Goal: Transaction & Acquisition: Purchase product/service

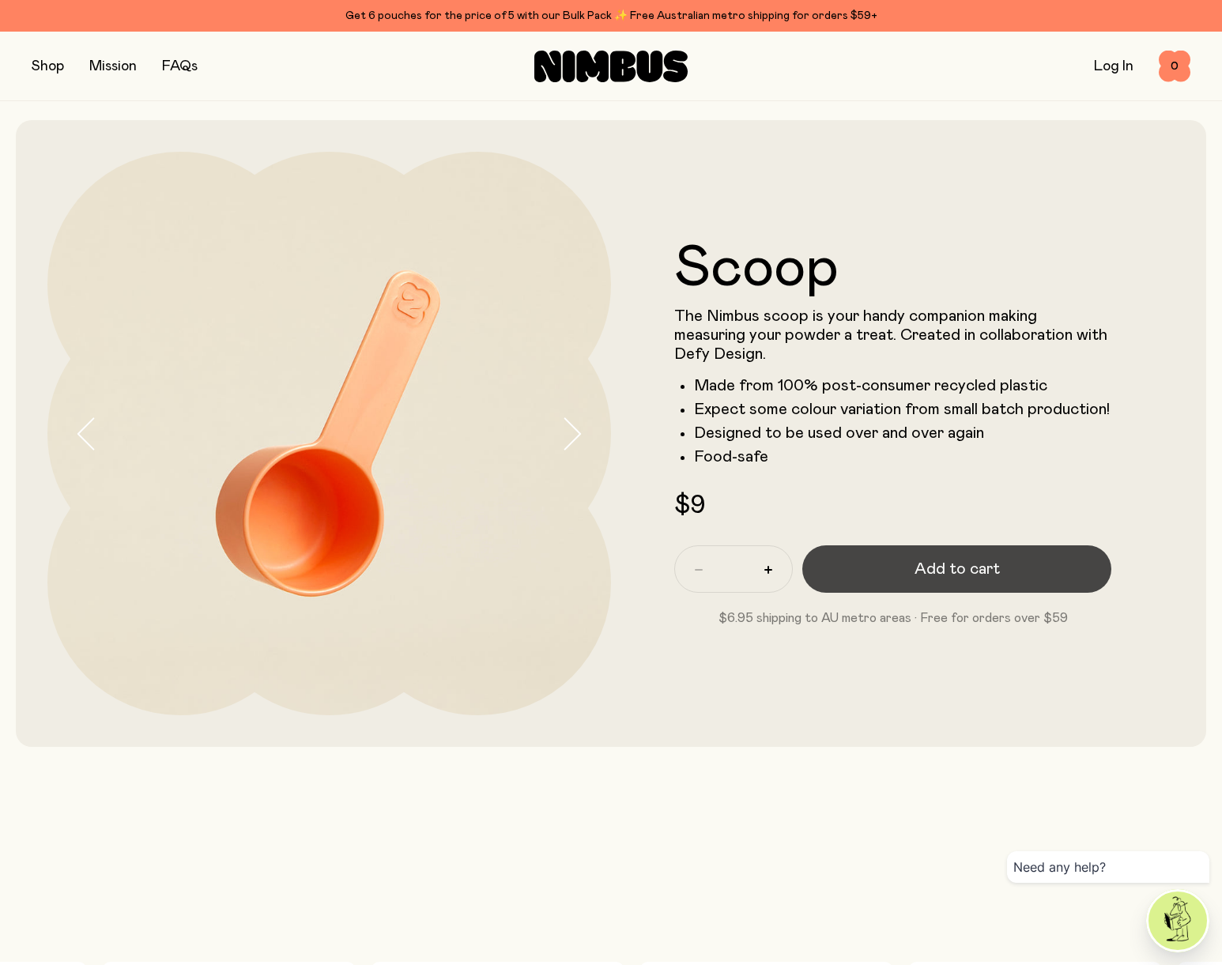
click at [943, 578] on span "Add to cart" at bounding box center [956, 569] width 85 height 22
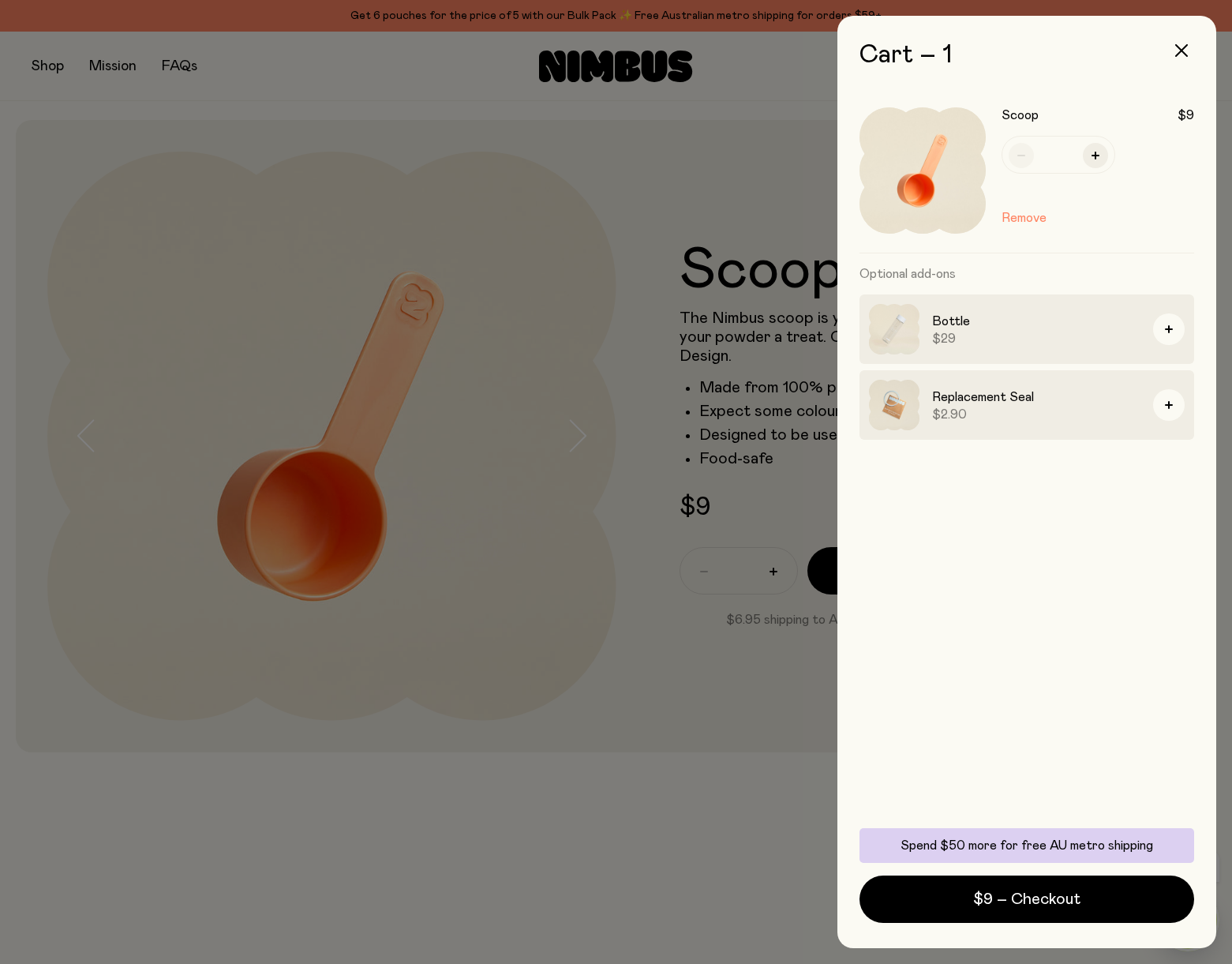
click at [51, 62] on div at bounding box center [616, 482] width 1232 height 964
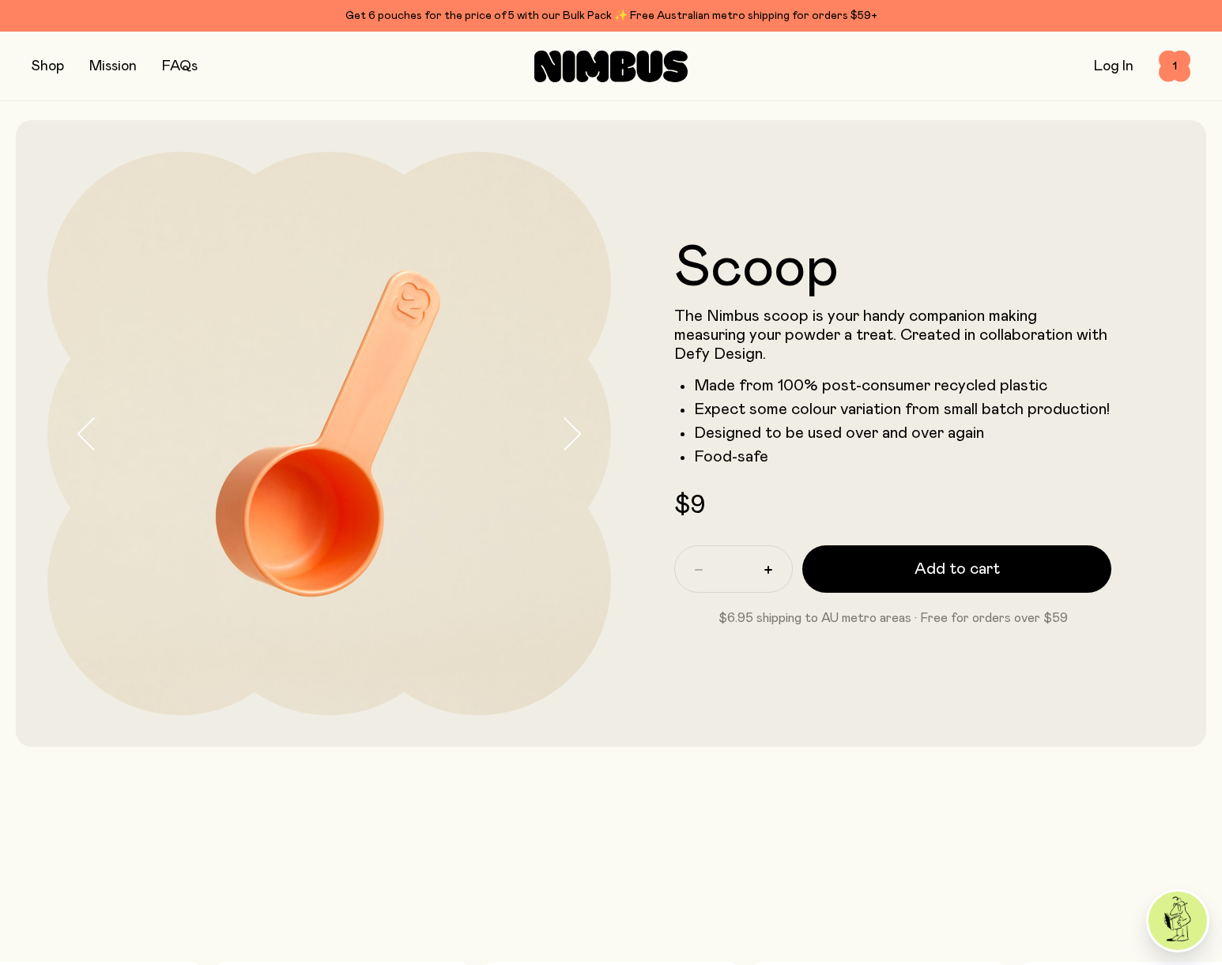
click at [50, 62] on button "button" at bounding box center [48, 66] width 32 height 22
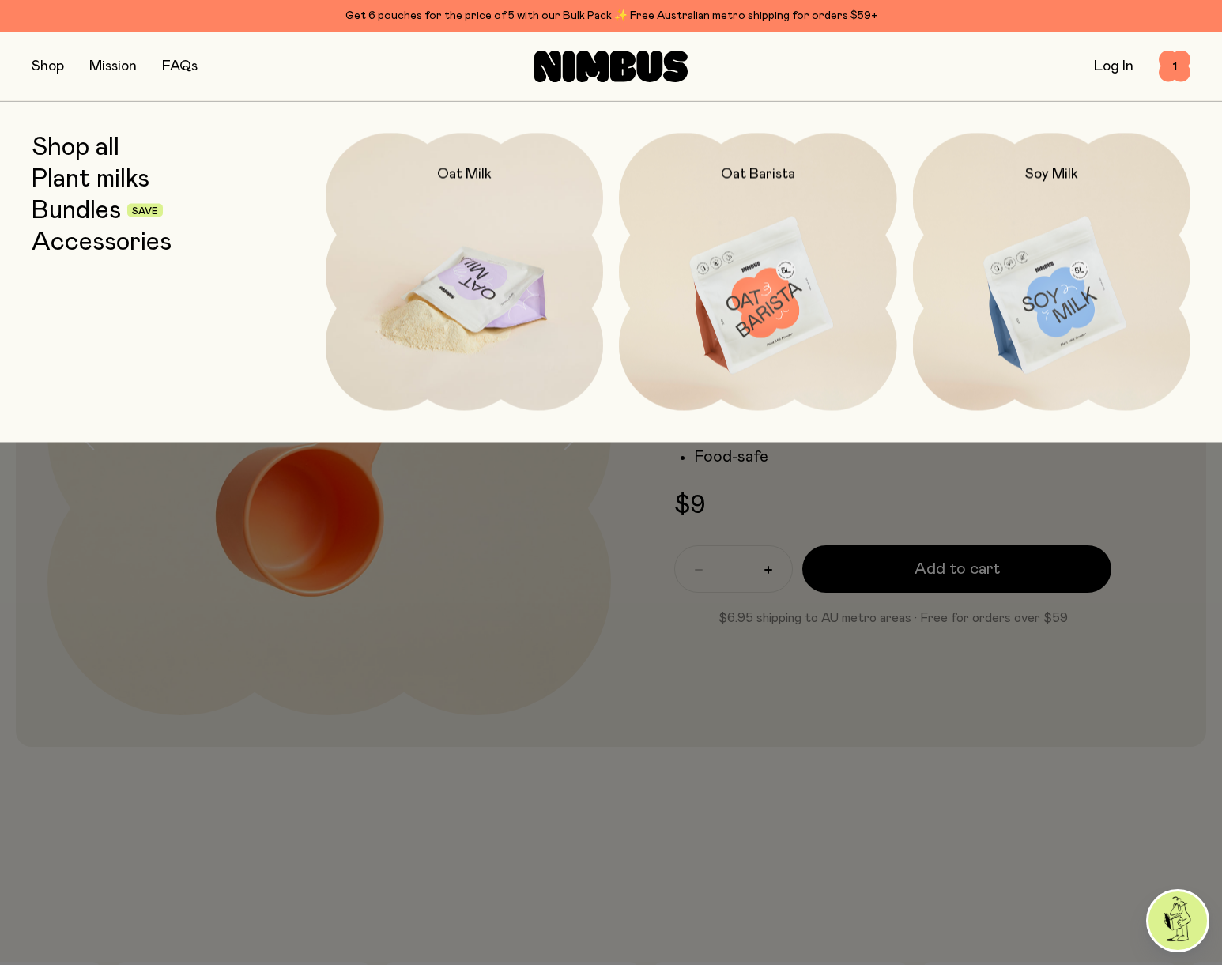
click at [468, 273] on img at bounding box center [465, 296] width 278 height 326
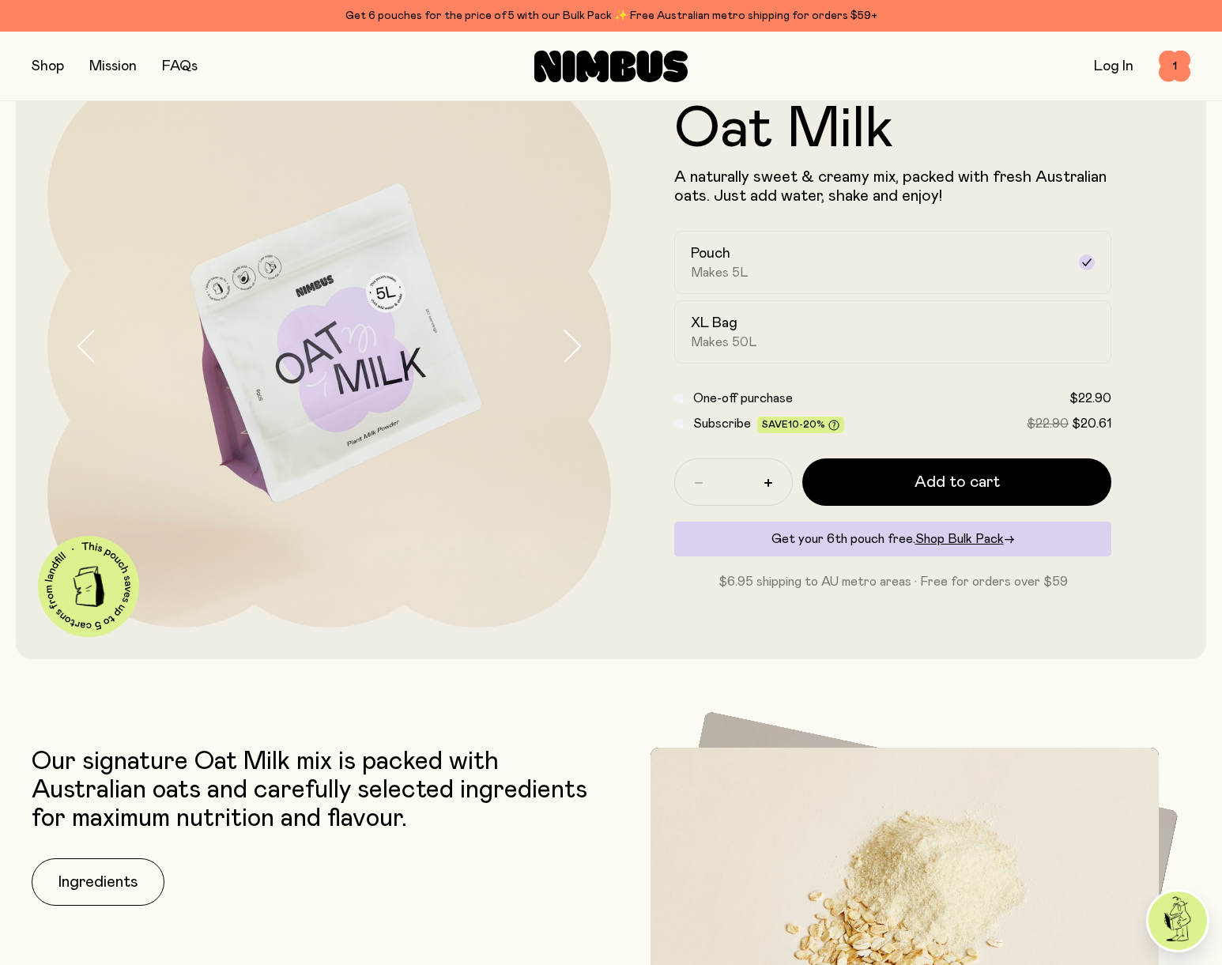
scroll to position [97, 0]
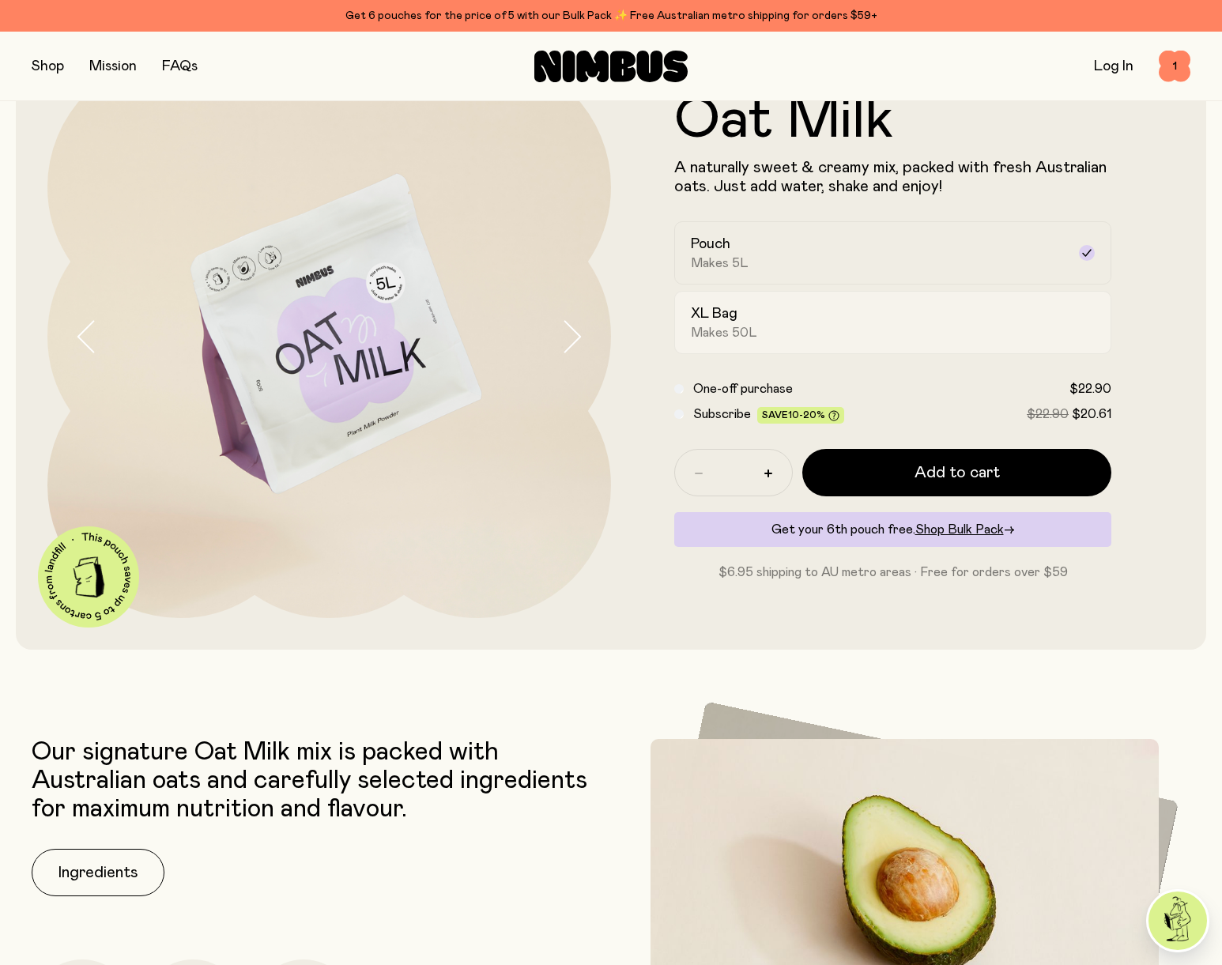
click at [759, 316] on div "XL Bag Makes 50L" at bounding box center [878, 322] width 375 height 36
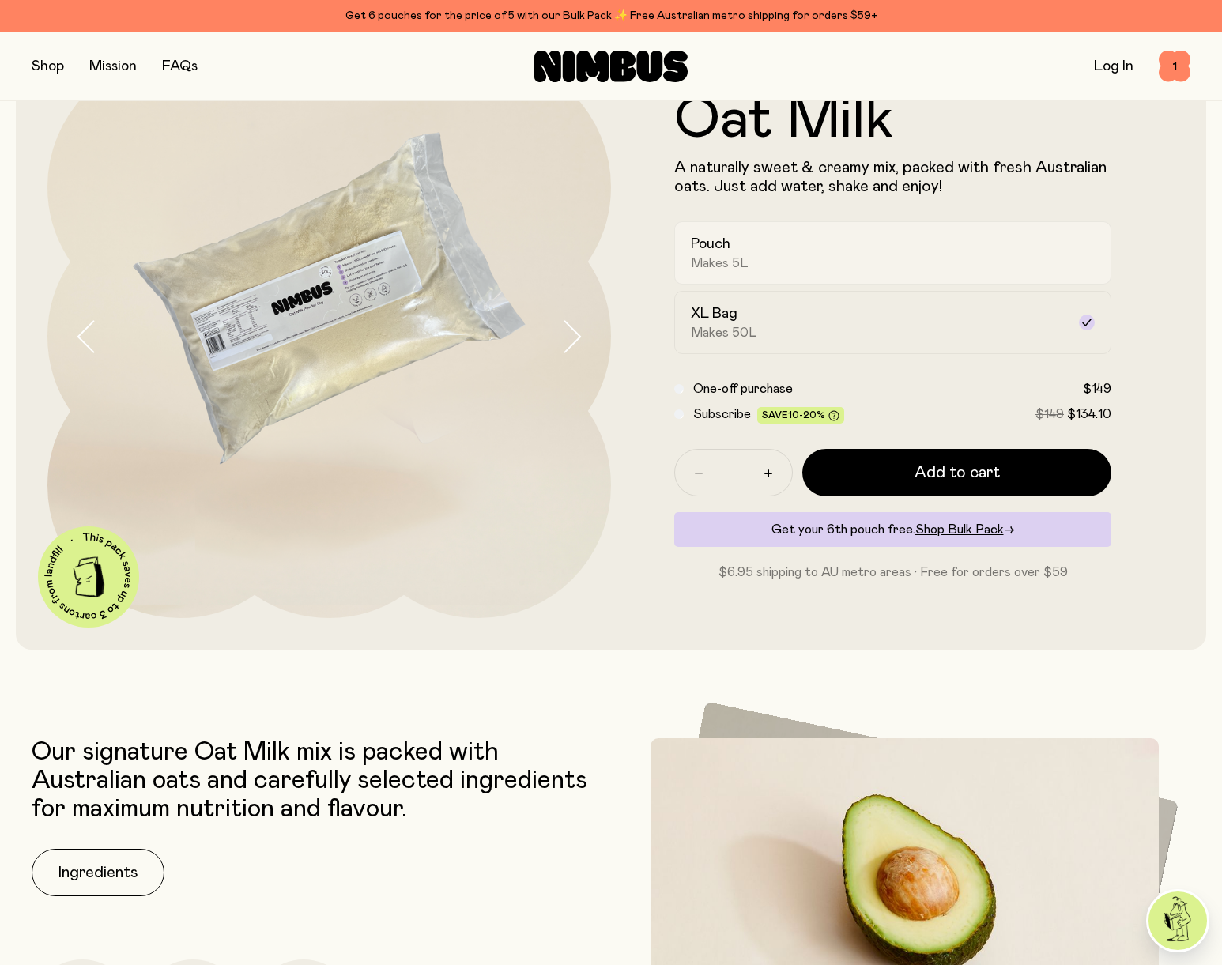
click at [758, 262] on div "Pouch Makes 5L" at bounding box center [878, 253] width 375 height 36
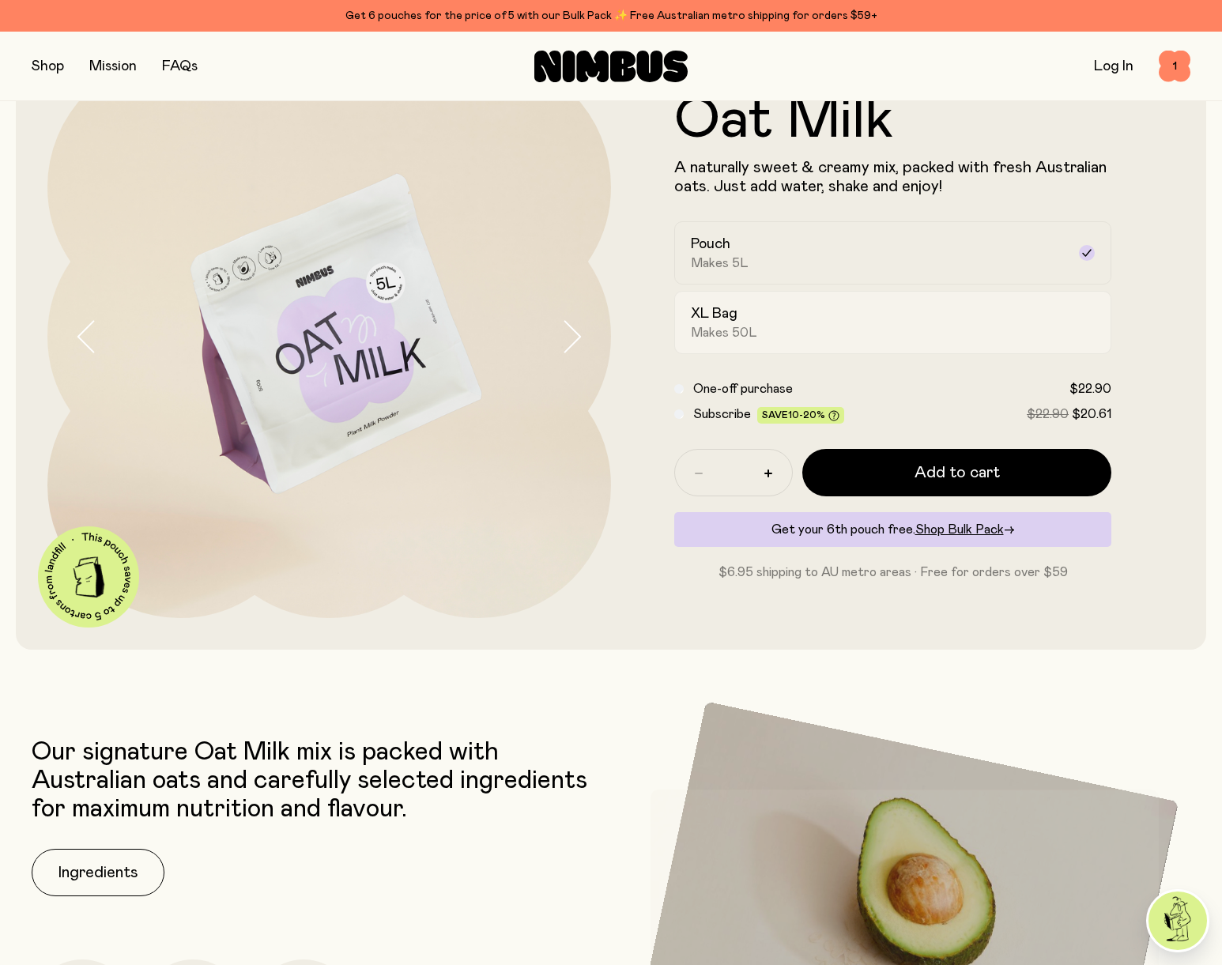
click at [751, 333] on span "Makes 50L" at bounding box center [724, 333] width 66 height 16
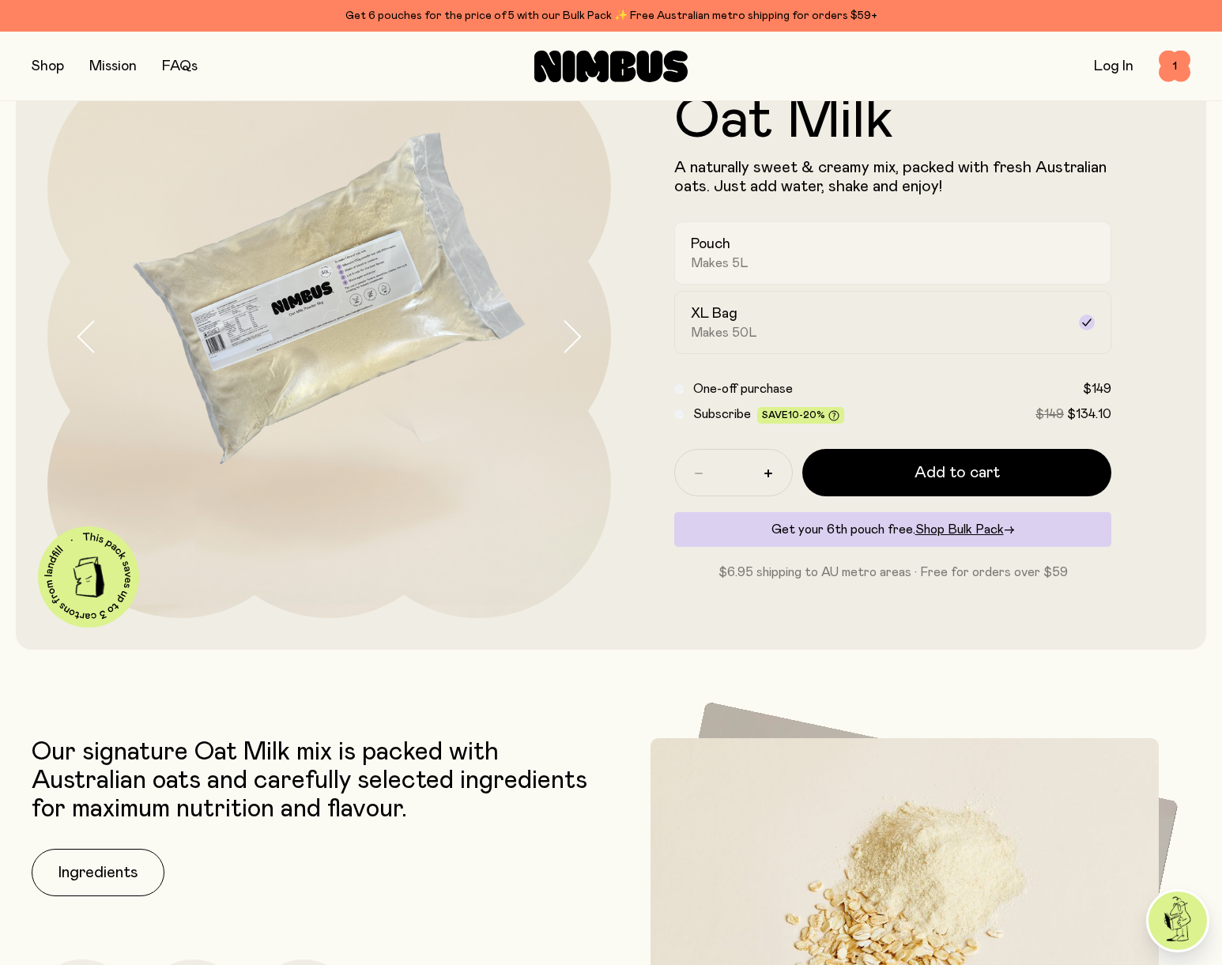
click at [776, 256] on div "Pouch Makes 5L" at bounding box center [878, 253] width 375 height 36
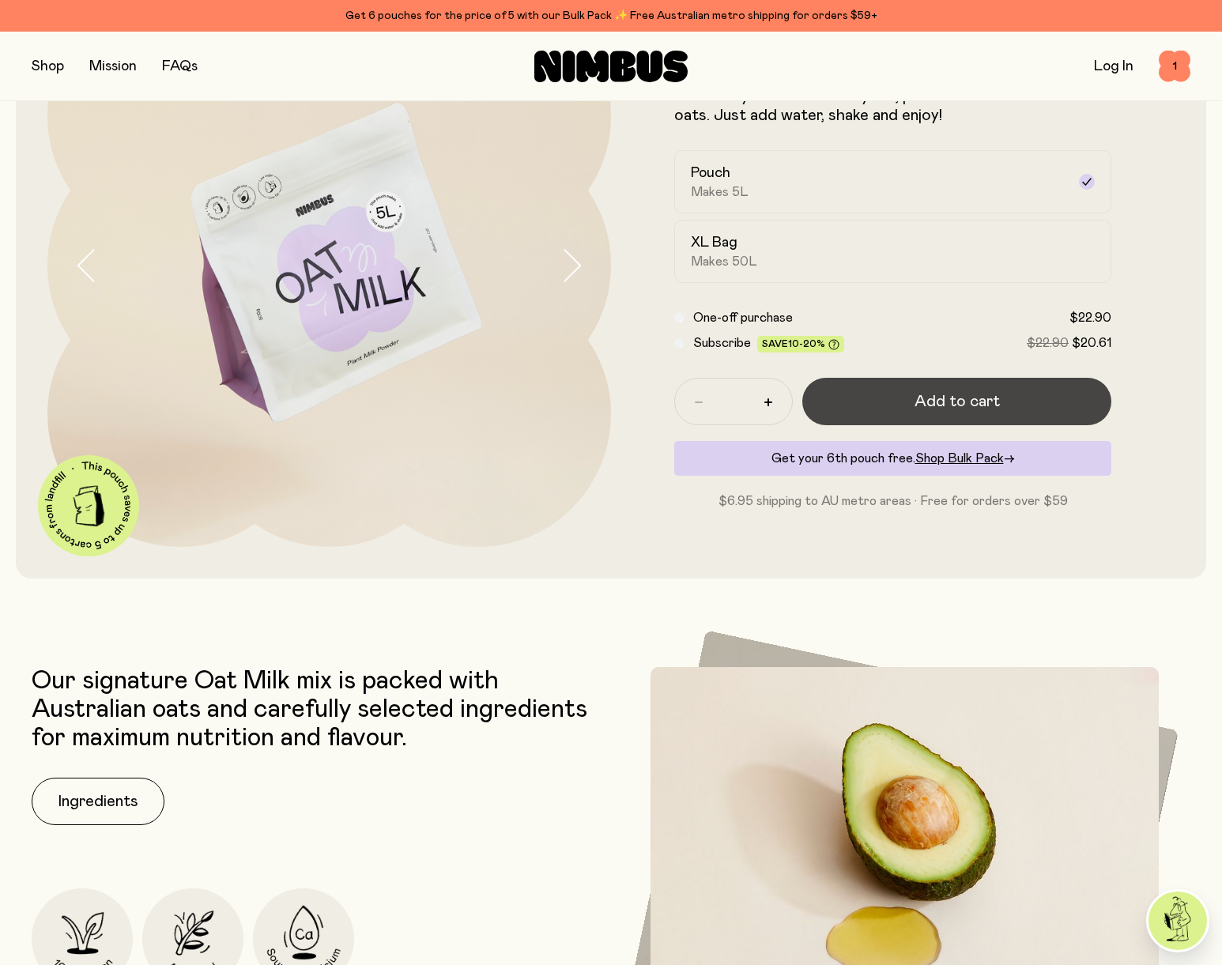
scroll to position [160, 0]
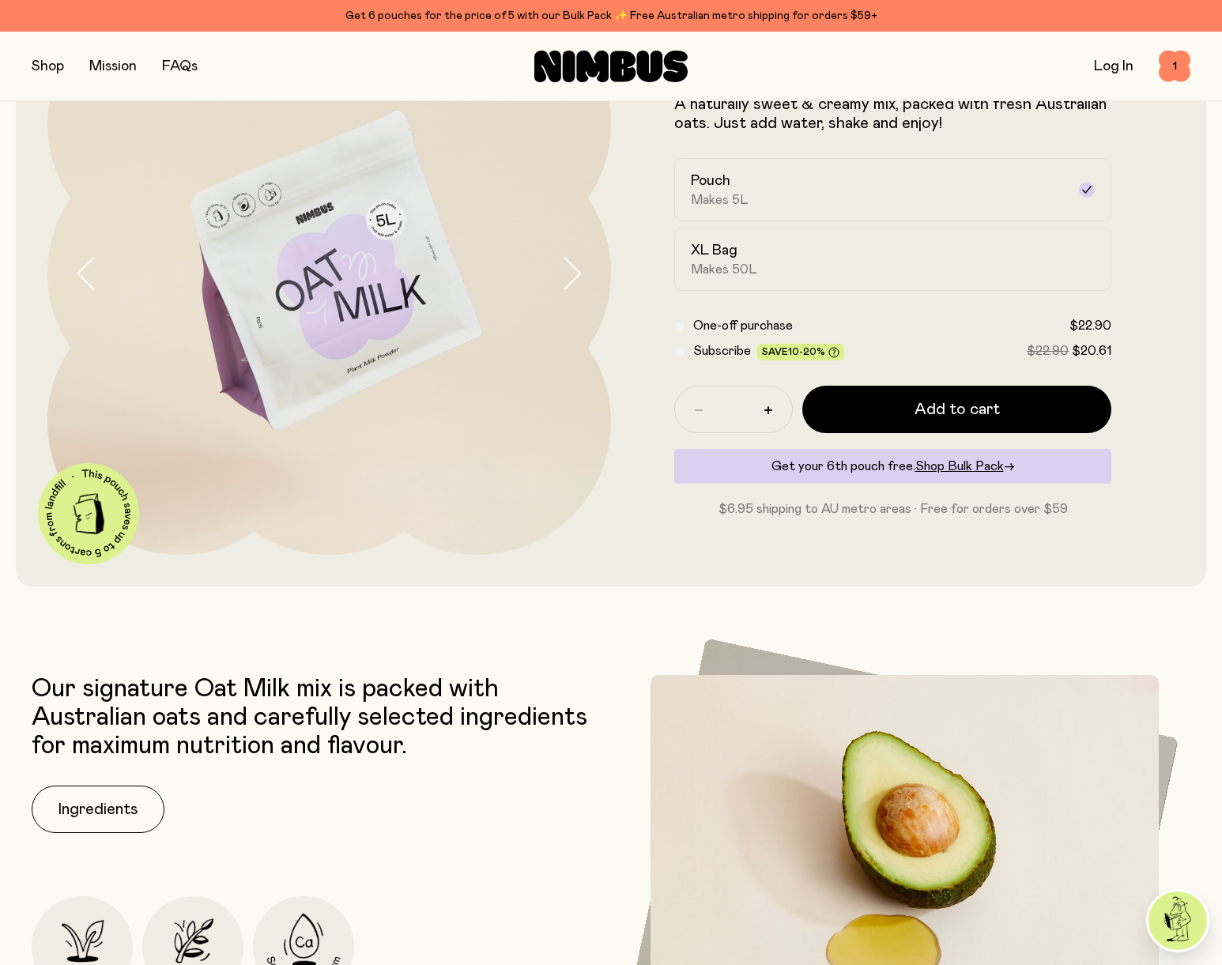
click at [42, 67] on button "button" at bounding box center [48, 66] width 32 height 22
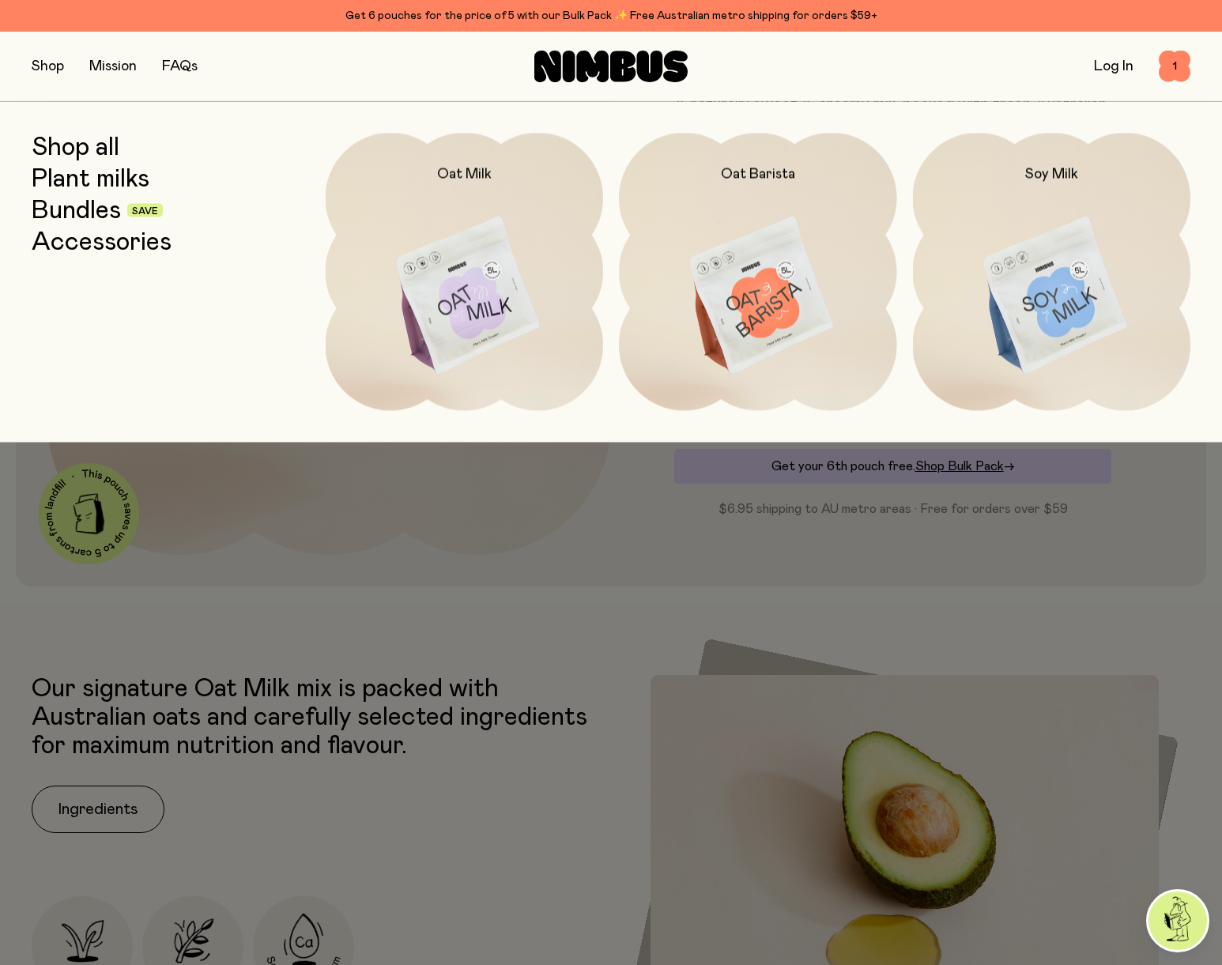
click at [179, 66] on link "FAQs" at bounding box center [180, 66] width 36 height 14
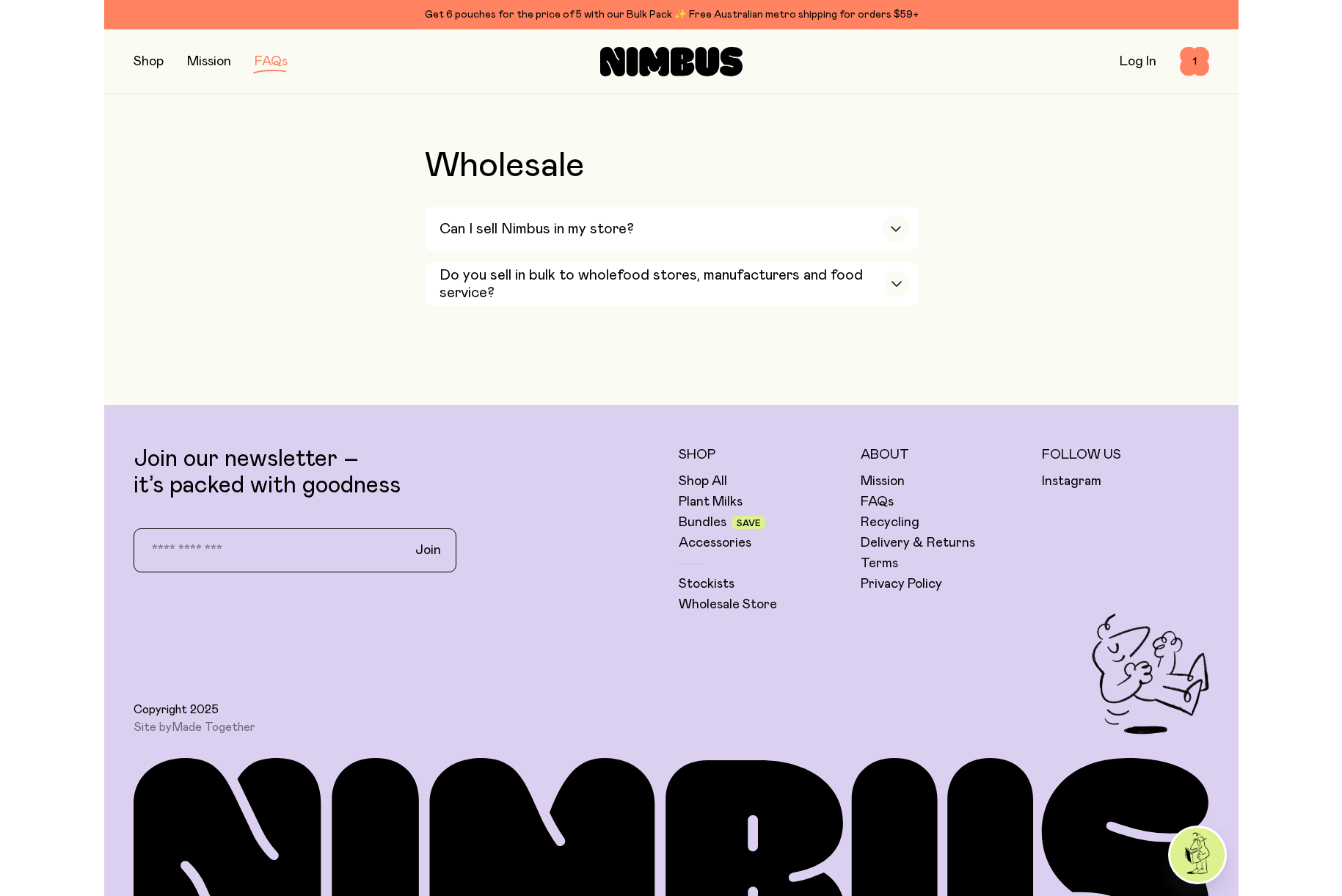
scroll to position [2617, 0]
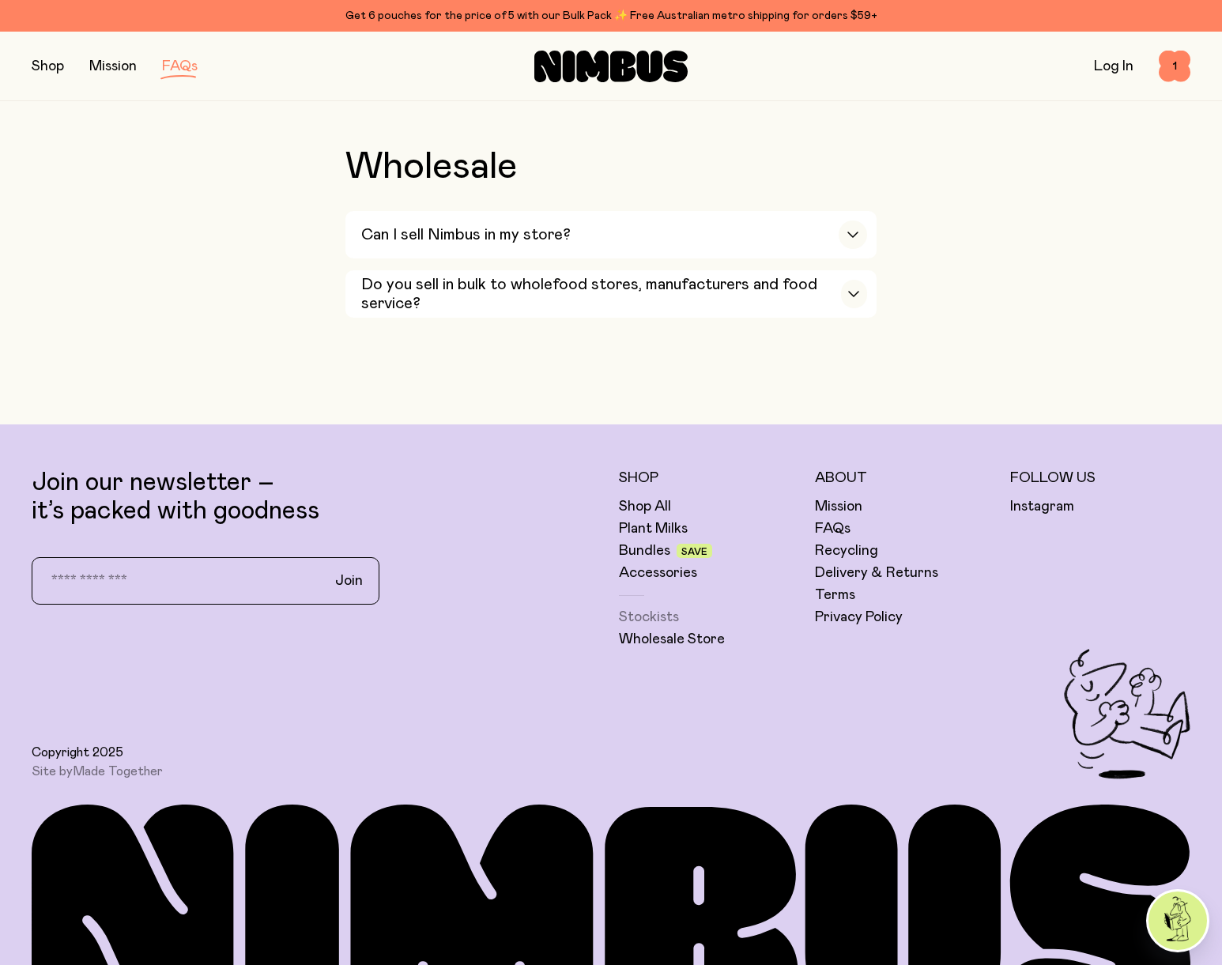
click at [668, 624] on link "Stockists" at bounding box center [649, 617] width 60 height 19
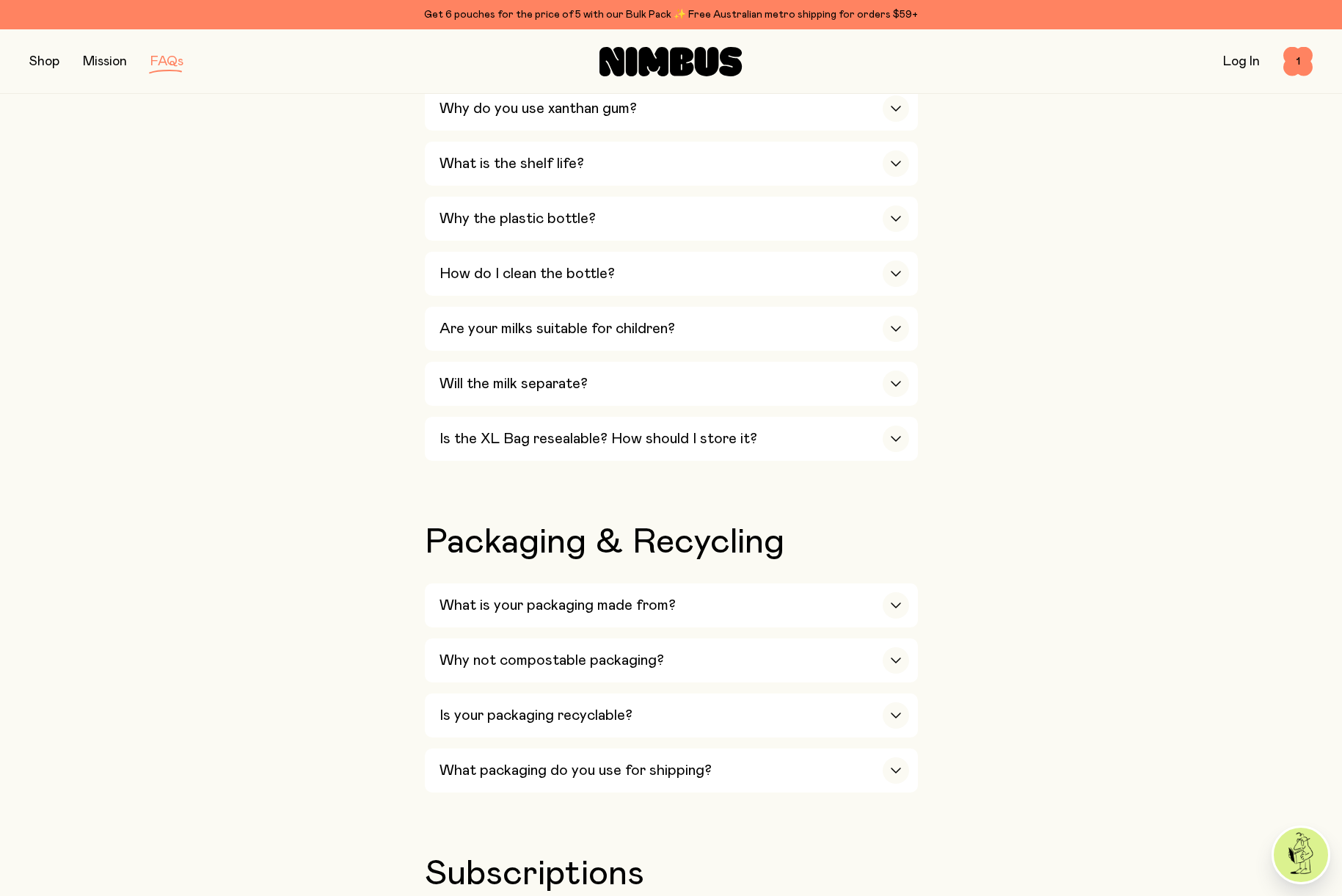
scroll to position [0, 0]
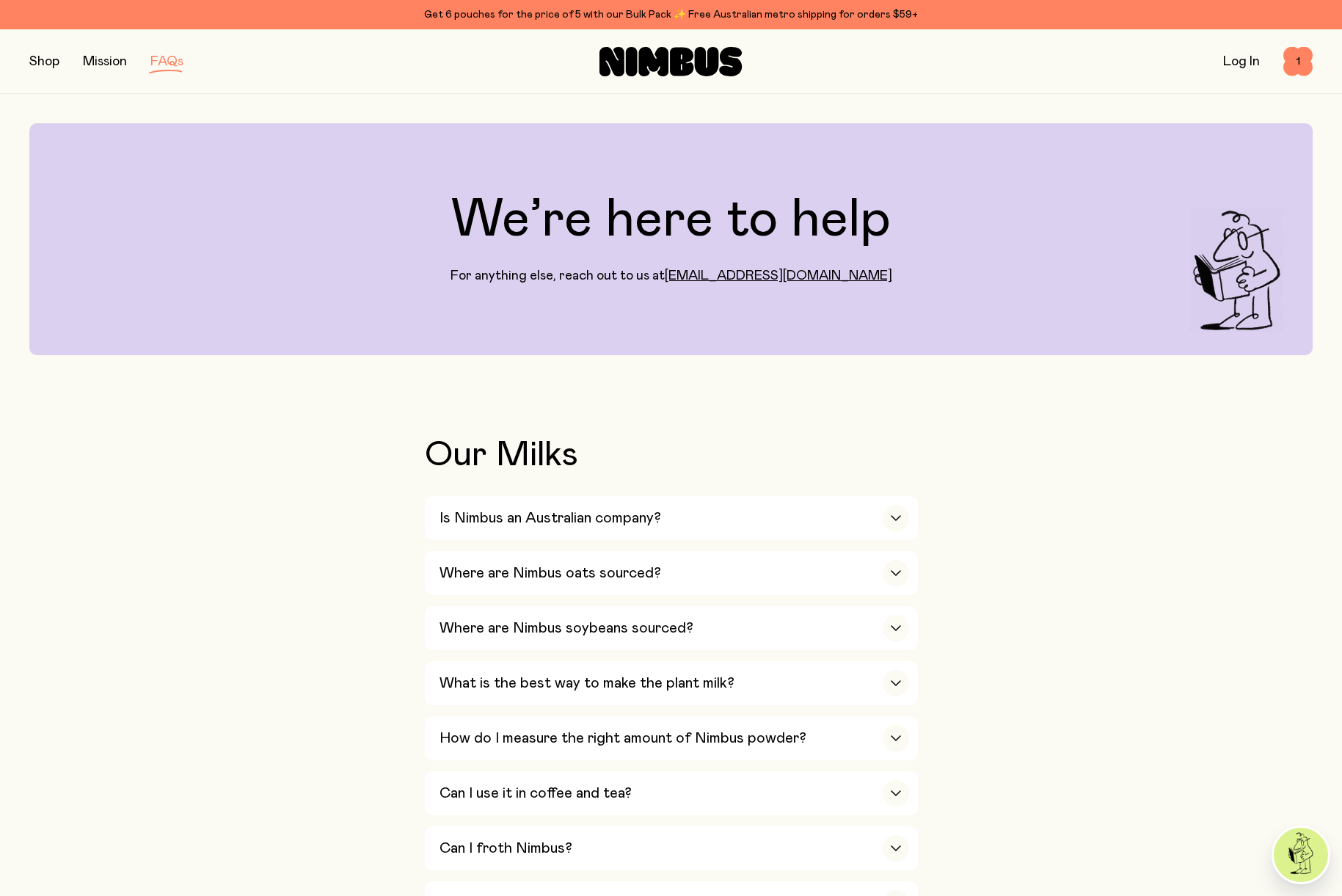
click at [56, 67] on button "button" at bounding box center [45, 61] width 30 height 20
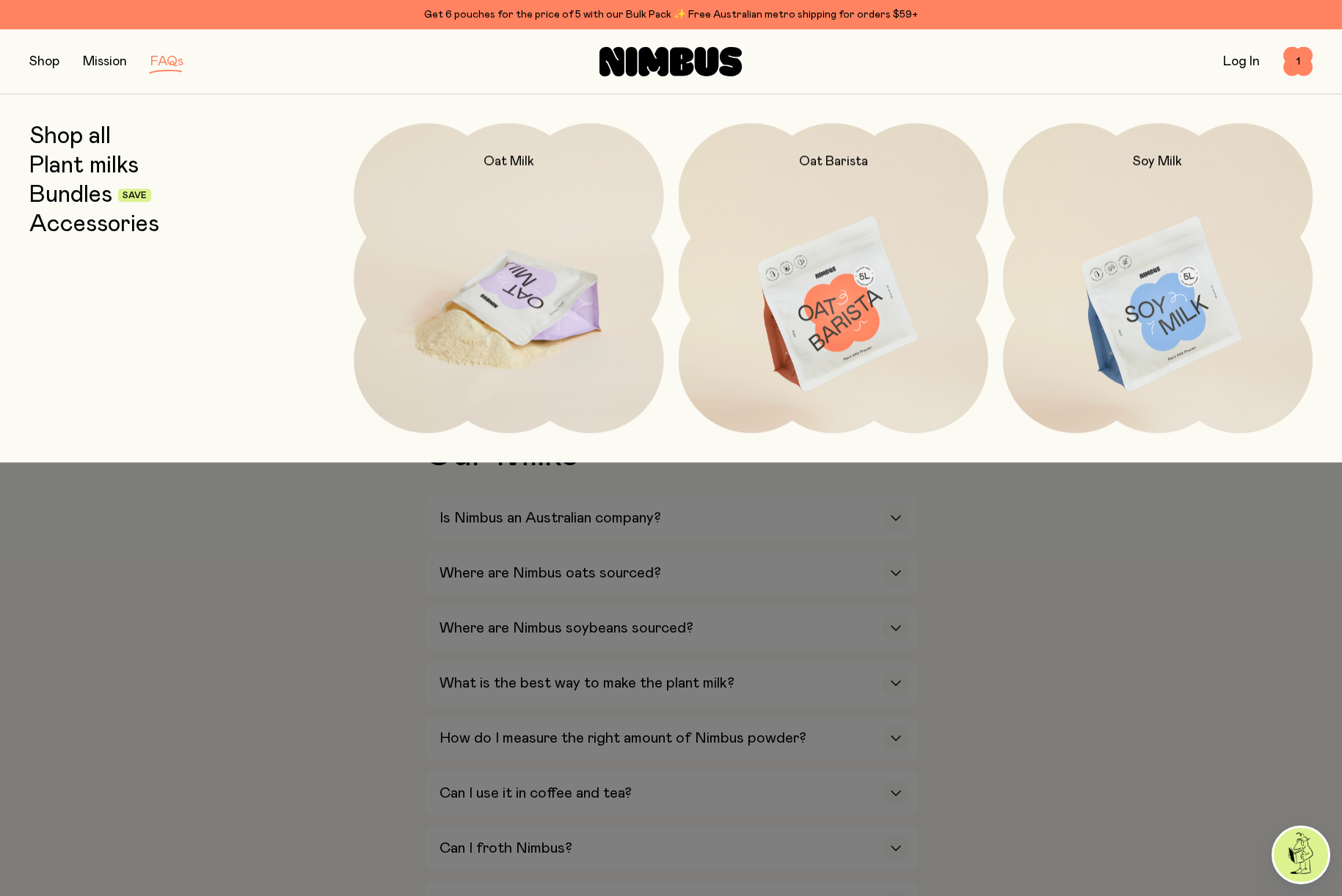
click at [483, 227] on img at bounding box center [508, 305] width 309 height 364
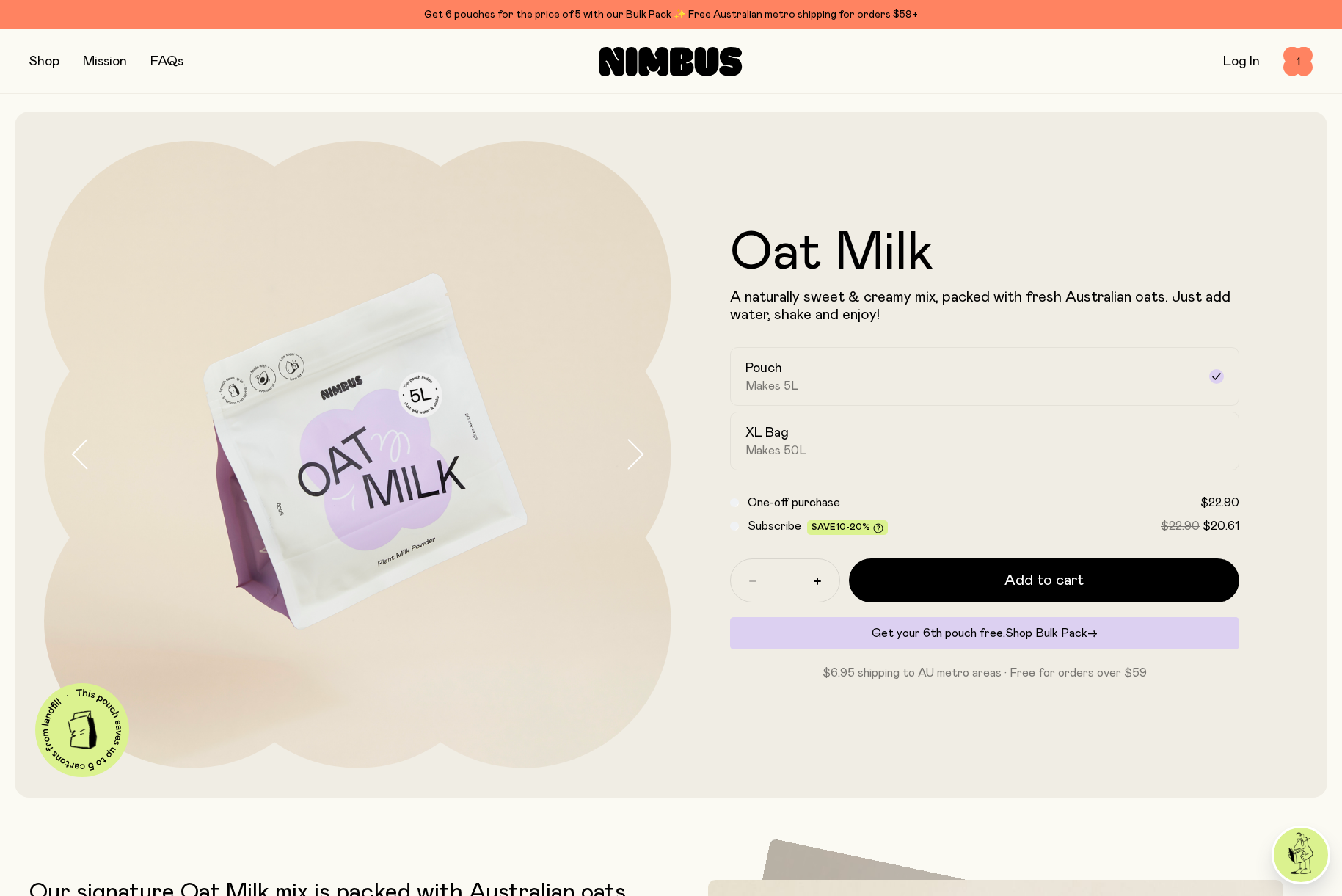
scroll to position [1, 0]
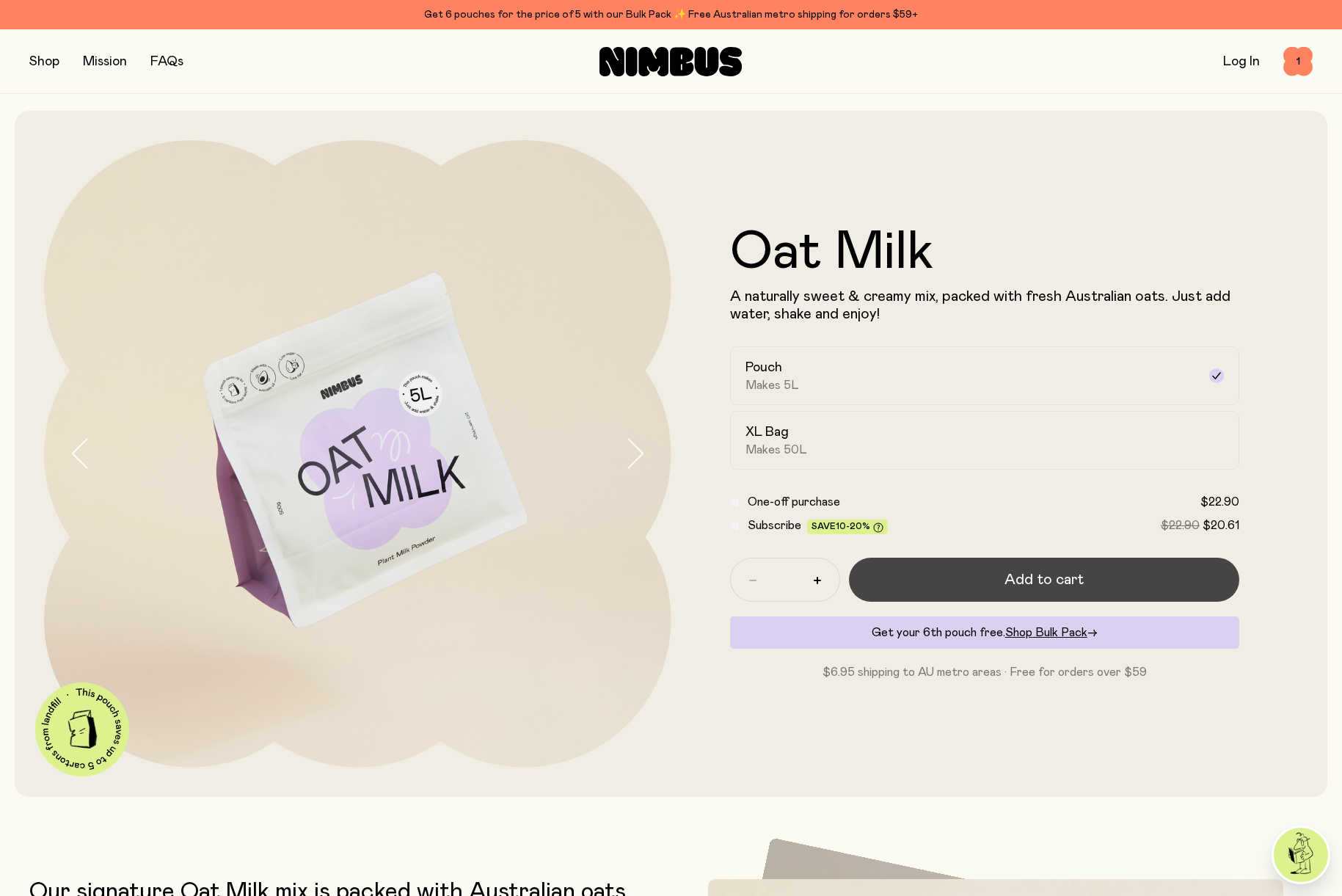
click at [1079, 579] on span "Add to cart" at bounding box center [1044, 579] width 79 height 20
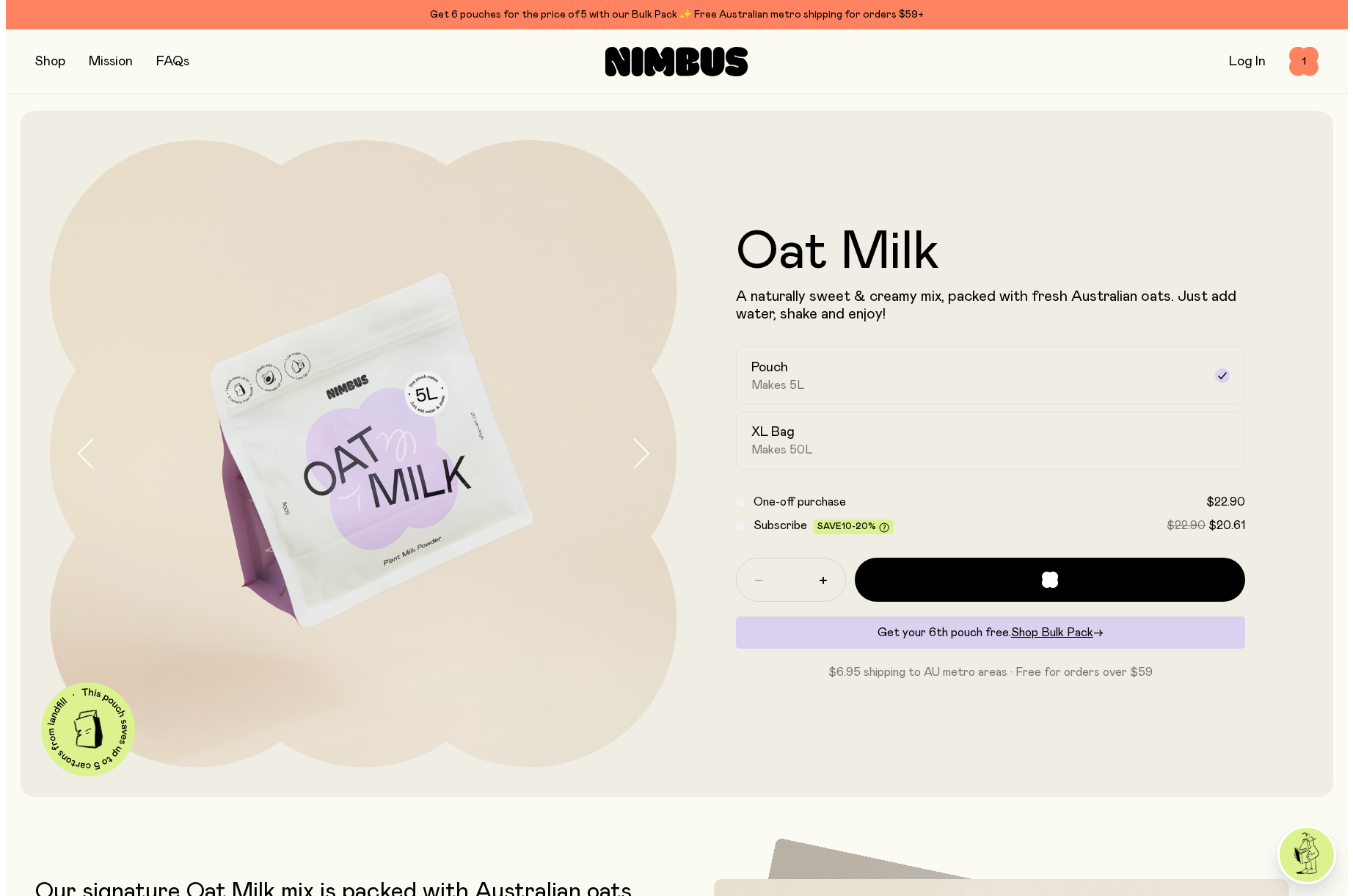
scroll to position [0, 0]
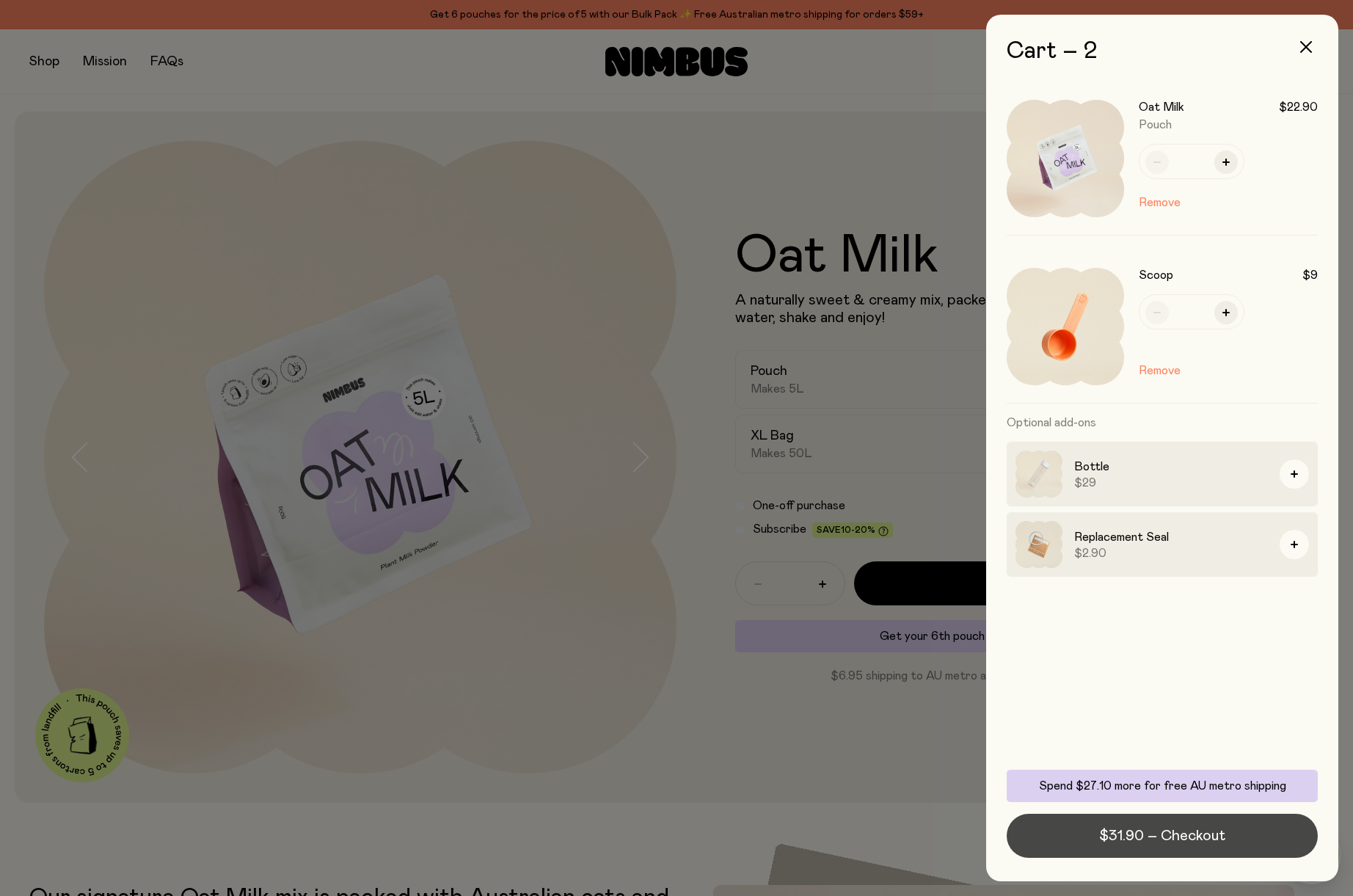
click at [1134, 819] on button "$31.90 – Checkout" at bounding box center [1162, 835] width 311 height 44
